Goal: Task Accomplishment & Management: Complete application form

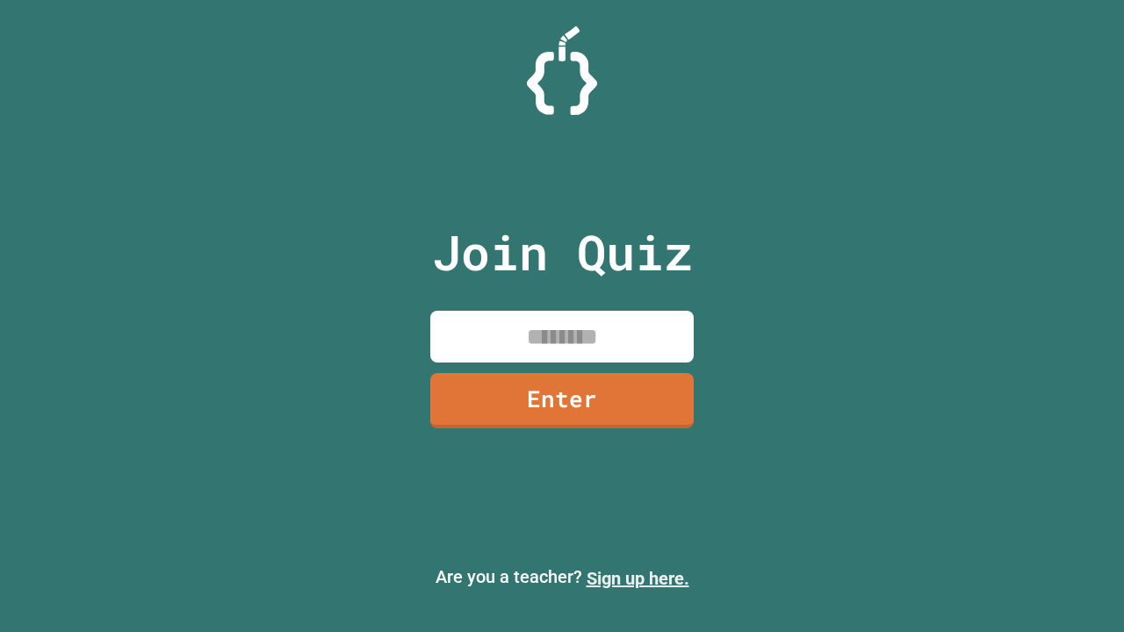
click at [637, 578] on link "Sign up here." at bounding box center [637, 578] width 103 height 21
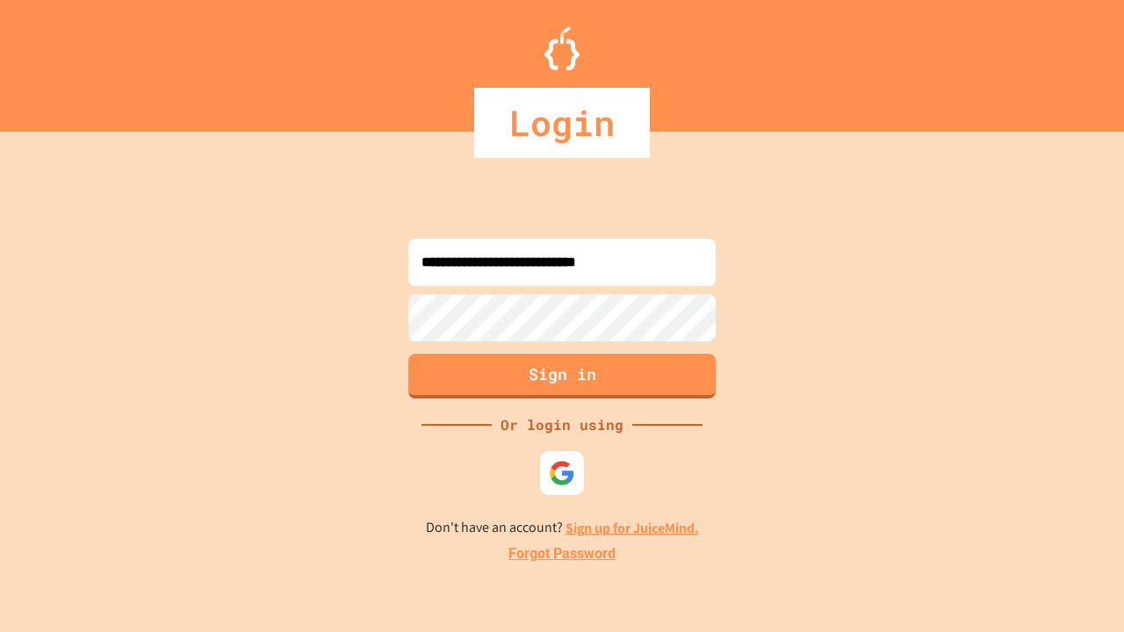
type input "**********"
